Goal: Check status: Check status

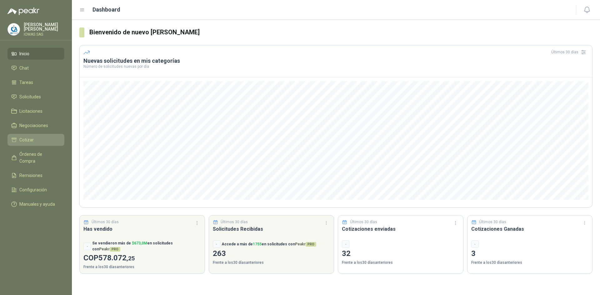
click at [37, 137] on li "Cotizar" at bounding box center [35, 139] width 49 height 7
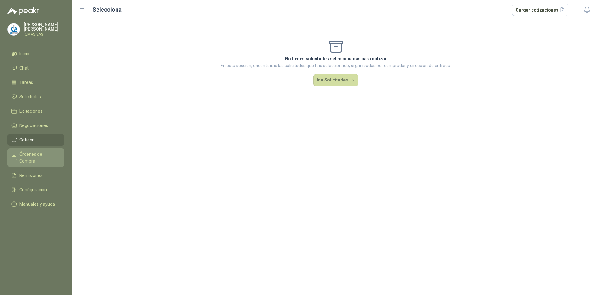
click at [46, 154] on span "Órdenes de Compra" at bounding box center [38, 158] width 39 height 14
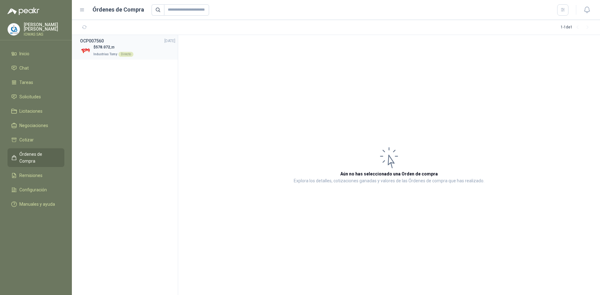
click at [152, 47] on div "$ 578.072 ,25 Industrias Tomy Directo" at bounding box center [127, 50] width 95 height 13
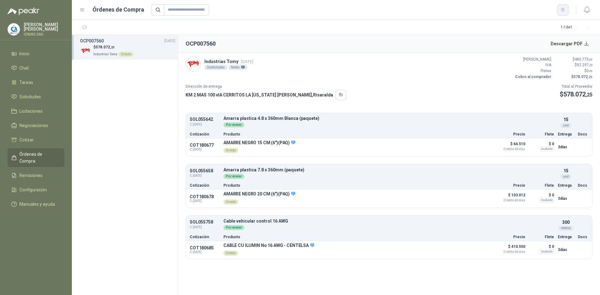
click at [565, 12] on icon "button" at bounding box center [562, 9] width 5 height 5
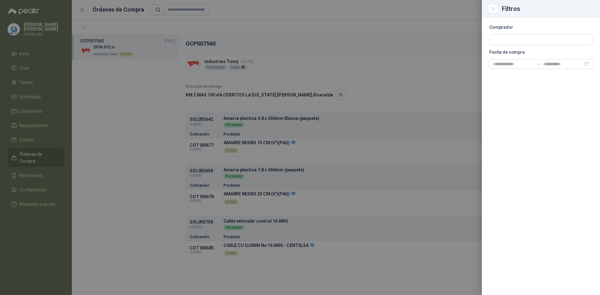
click at [459, 9] on div at bounding box center [300, 147] width 600 height 295
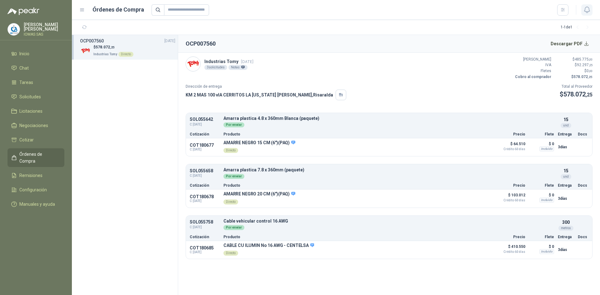
click at [586, 12] on icon "button" at bounding box center [587, 10] width 8 height 8
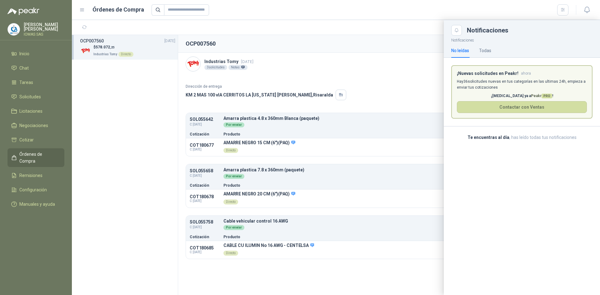
click at [218, 67] on div at bounding box center [336, 157] width 528 height 275
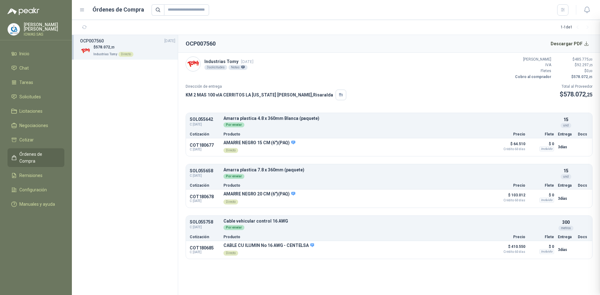
click at [237, 68] on div "Notas" at bounding box center [237, 67] width 19 height 5
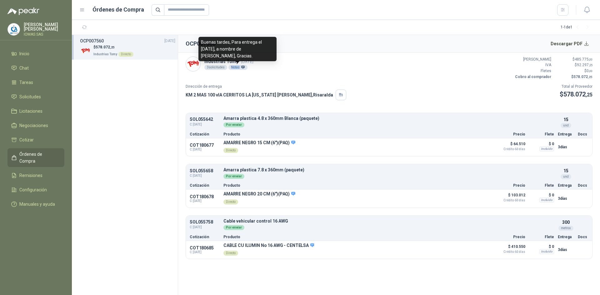
click at [237, 68] on div "Notas" at bounding box center [237, 67] width 19 height 5
click at [242, 66] on icon at bounding box center [242, 67] width 3 height 3
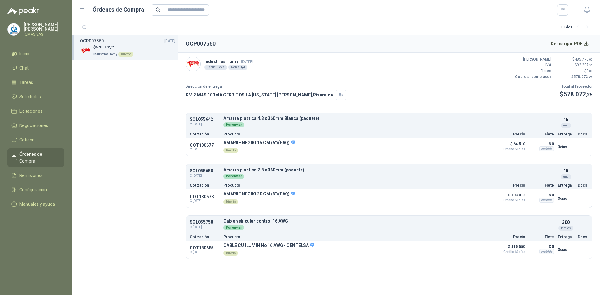
click at [216, 67] on div "3 solicitudes" at bounding box center [215, 67] width 23 height 5
click at [211, 67] on div "3 solicitudes" at bounding box center [215, 67] width 23 height 5
click at [482, 147] on button "Detalles" at bounding box center [475, 147] width 29 height 8
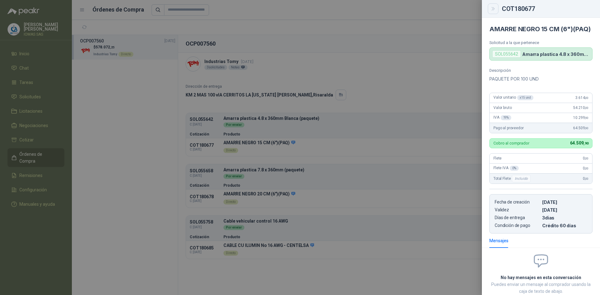
click at [490, 6] on icon "Close" at bounding box center [492, 8] width 5 height 5
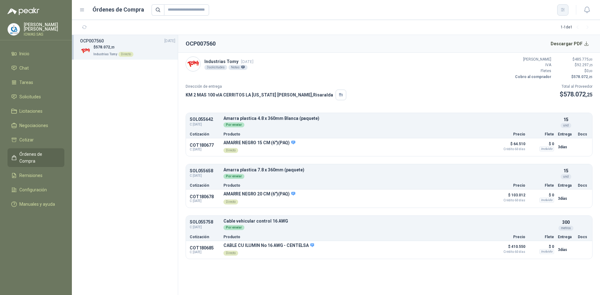
click at [564, 12] on icon "button" at bounding box center [562, 9] width 5 height 5
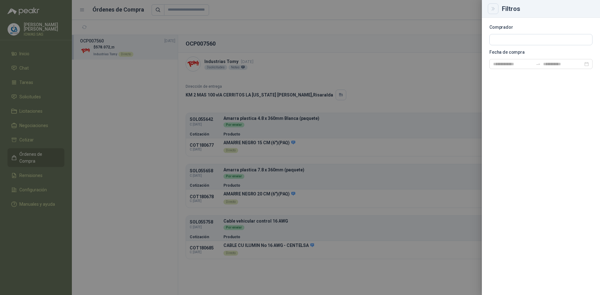
click at [493, 5] on button "Close" at bounding box center [492, 8] width 11 height 11
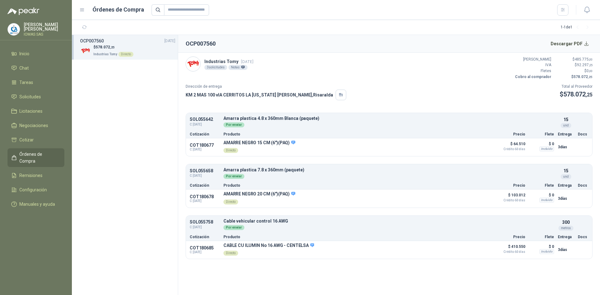
click at [83, 7] on icon at bounding box center [82, 10] width 6 height 6
